Goal: Task Accomplishment & Management: Complete application form

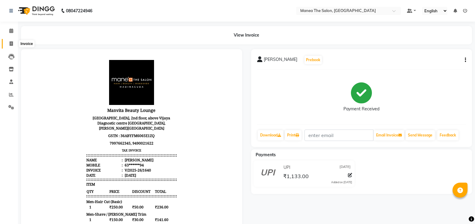
click at [15, 43] on span at bounding box center [11, 43] width 10 height 7
select select "5514"
select select "service"
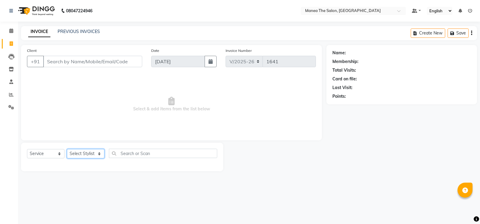
click at [94, 156] on select "Select Stylist [PERSON_NAME] [PERSON_NAME] [PERSON_NAME] [PERSON_NAME] [PERSON_…" at bounding box center [85, 153] width 37 height 9
select select "59470"
click at [67, 149] on select "Select Stylist [PERSON_NAME] [PERSON_NAME] [PERSON_NAME] [PERSON_NAME] [PERSON_…" at bounding box center [85, 153] width 37 height 9
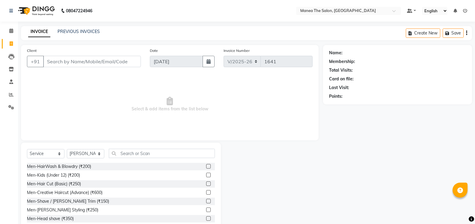
click at [206, 183] on label at bounding box center [208, 183] width 4 height 4
click at [206, 183] on input "checkbox" at bounding box center [208, 184] width 4 height 4
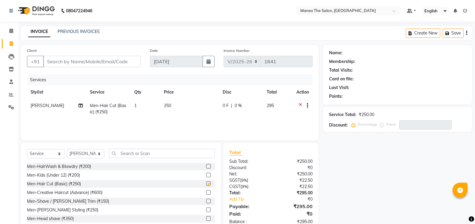
checkbox input "false"
click at [206, 210] on label at bounding box center [208, 209] width 4 height 4
click at [206, 210] on input "checkbox" at bounding box center [208, 210] width 4 height 4
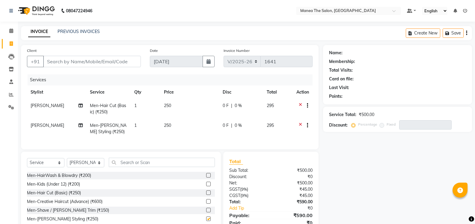
checkbox input "false"
click at [66, 63] on input "Client" at bounding box center [92, 61] width 98 height 11
type input "9"
type input "0"
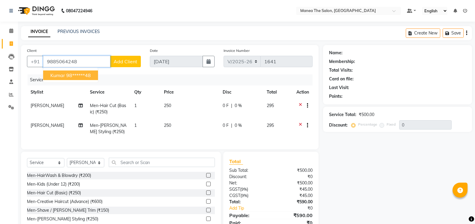
type input "9885064248"
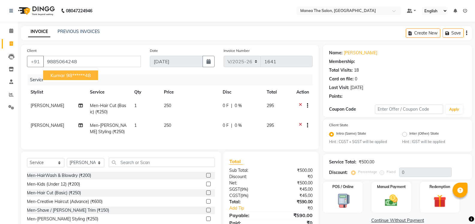
select select "1: Object"
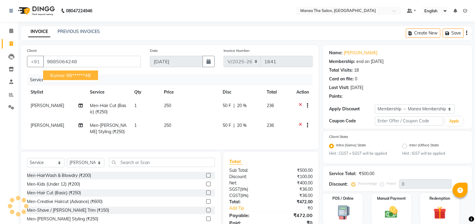
type input "20"
click at [76, 76] on ngb-highlight "98******48" at bounding box center [78, 75] width 25 height 6
type input "98******48"
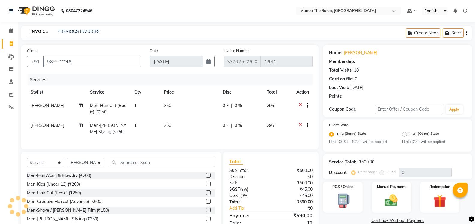
type input "20"
select select "1: Object"
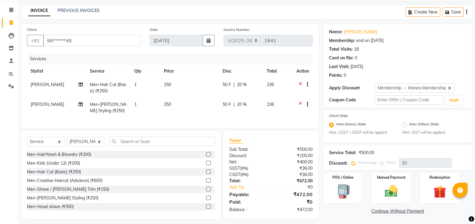
scroll to position [30, 0]
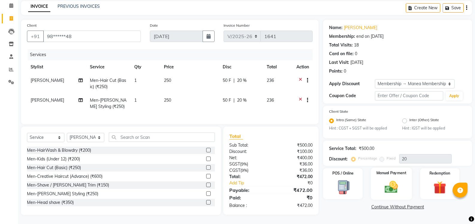
click at [390, 180] on img at bounding box center [391, 187] width 21 height 15
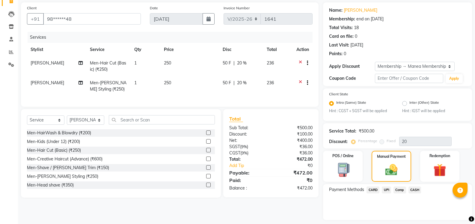
scroll to position [60, 0]
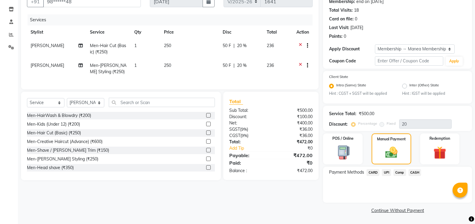
click at [385, 170] on span "UPI" at bounding box center [386, 172] width 9 height 7
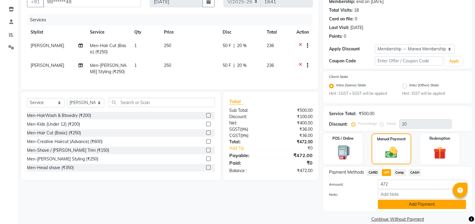
click at [422, 202] on button "Add Payment" at bounding box center [422, 204] width 88 height 9
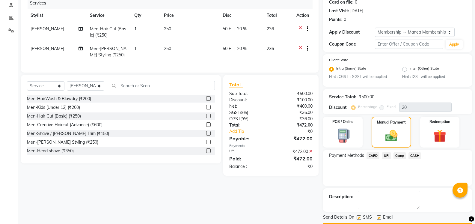
scroll to position [94, 0]
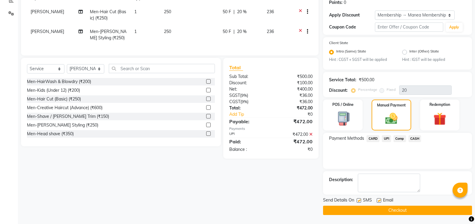
click at [421, 208] on button "Checkout" at bounding box center [397, 210] width 149 height 9
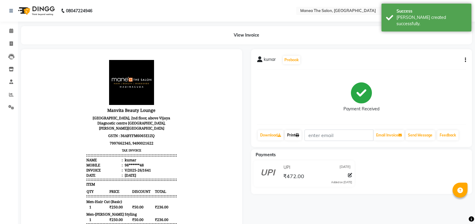
click at [296, 133] on link "Print" at bounding box center [293, 135] width 17 height 10
